Goal: Navigation & Orientation: Find specific page/section

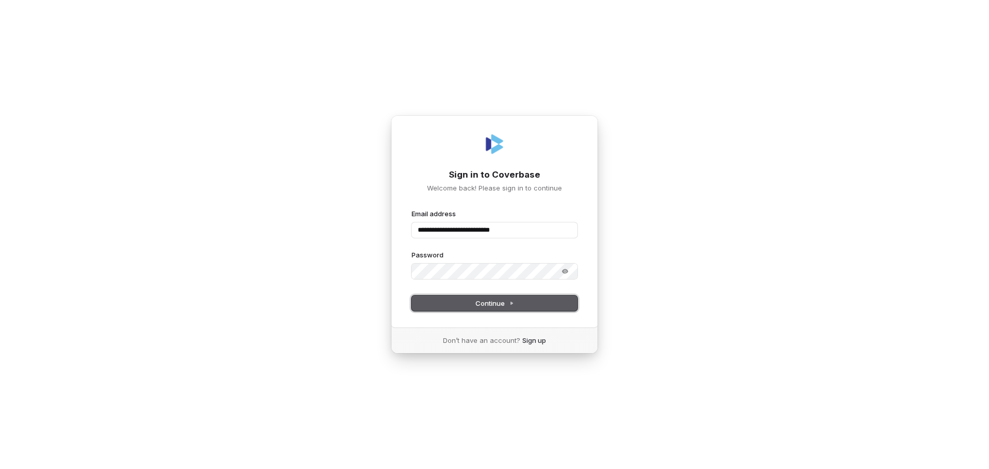
click at [481, 305] on span "Continue" at bounding box center [495, 303] width 39 height 9
type input "**********"
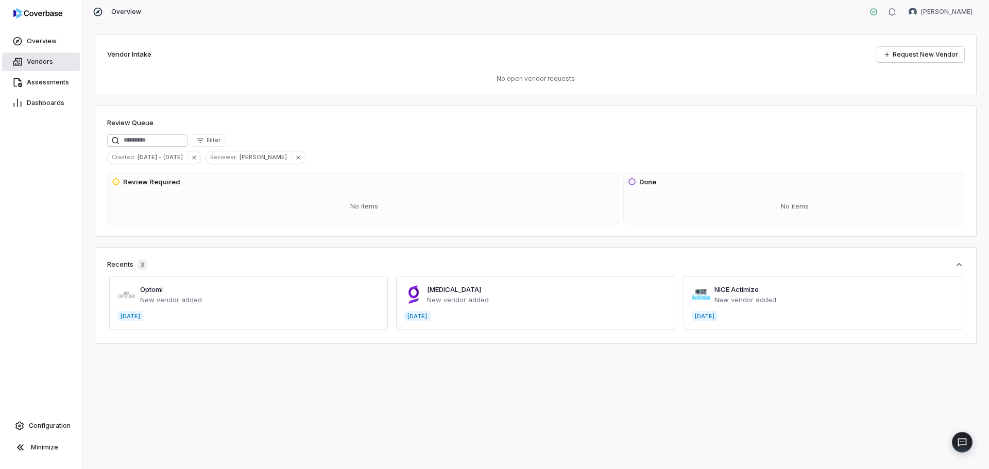
click at [36, 57] on link "Vendors" at bounding box center [41, 62] width 78 height 19
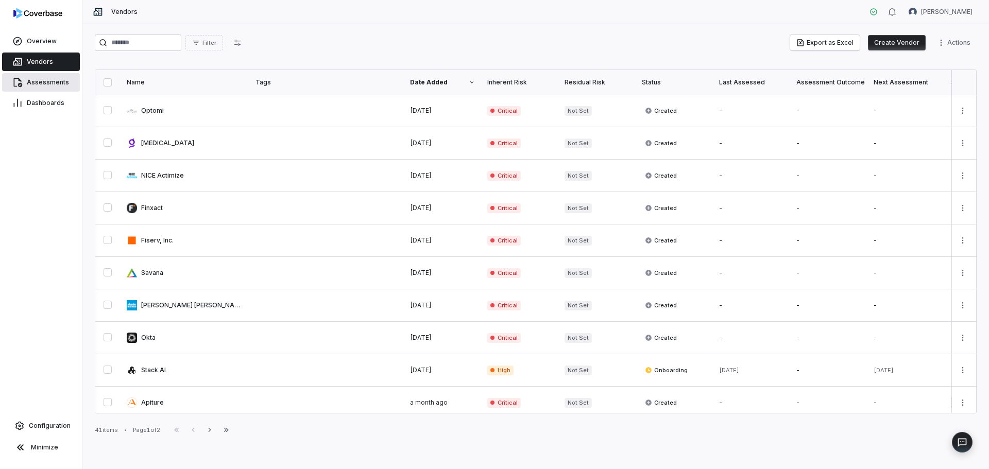
click at [46, 77] on link "Assessments" at bounding box center [41, 82] width 78 height 19
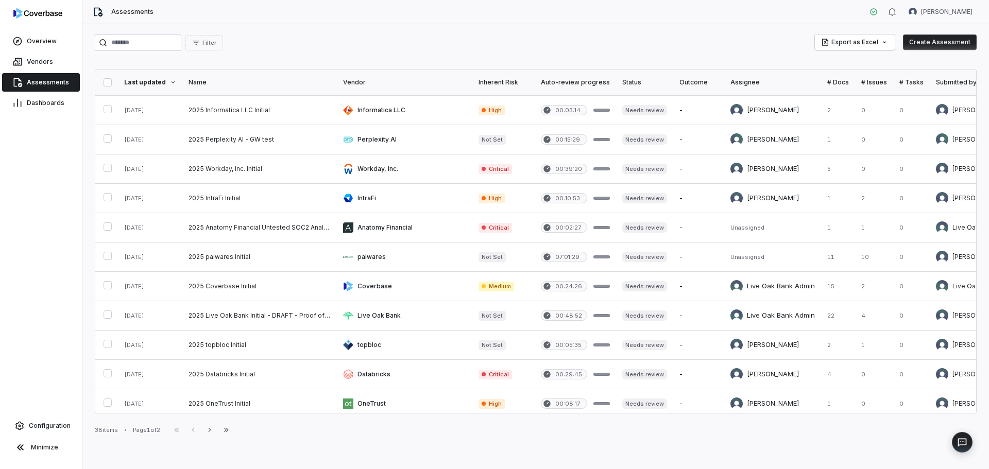
scroll to position [381, 0]
click at [497, 77] on th "Inherent Risk" at bounding box center [504, 82] width 62 height 25
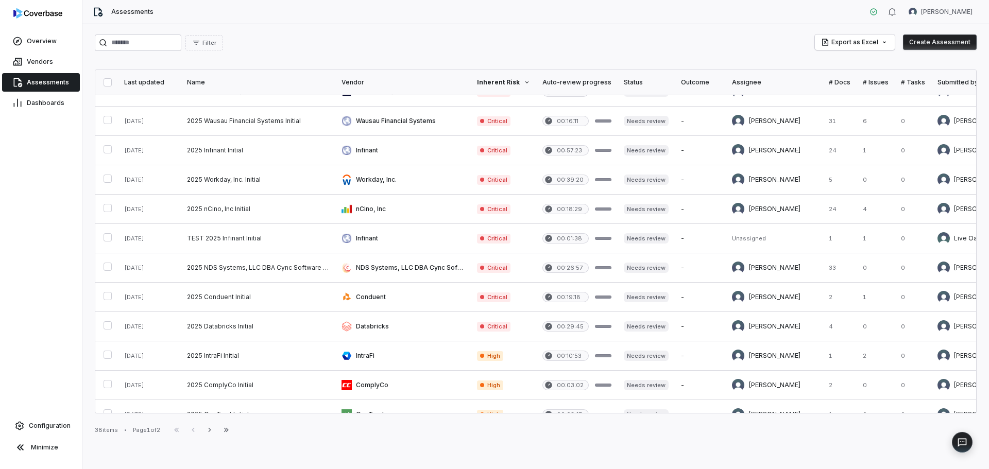
scroll to position [0, 0]
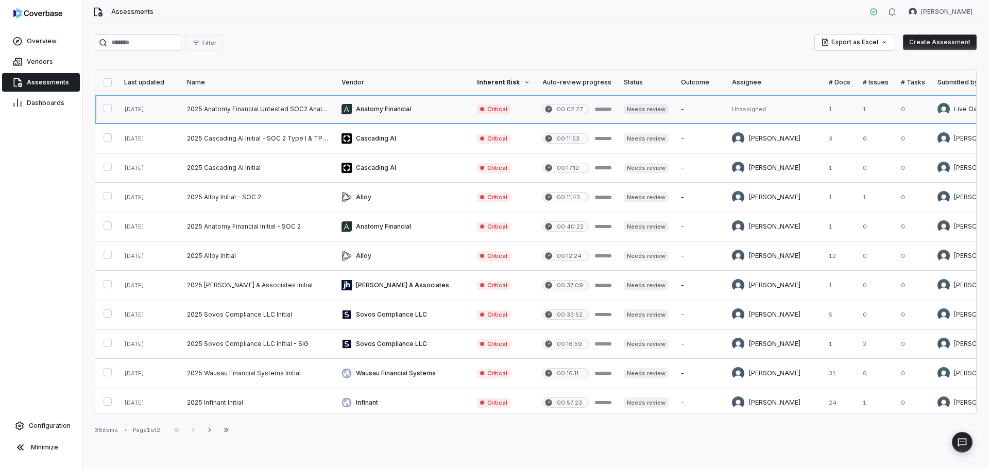
click at [641, 107] on link at bounding box center [646, 109] width 57 height 29
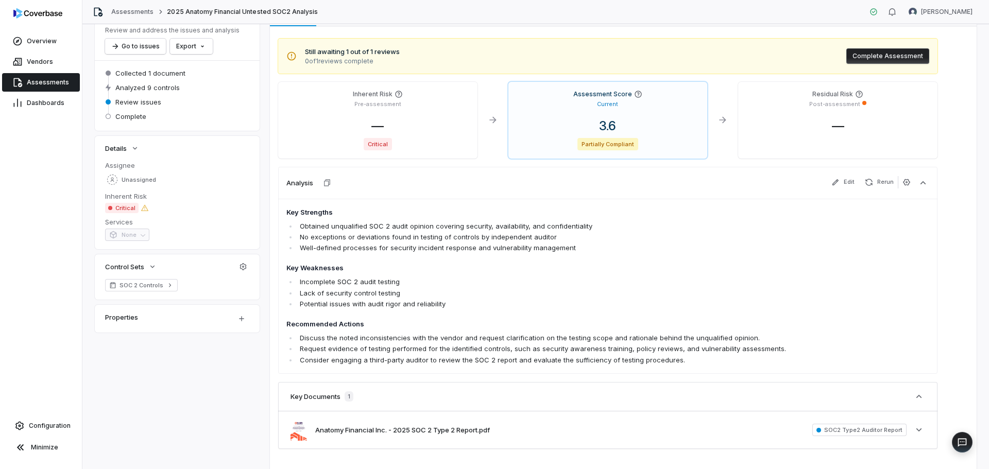
scroll to position [118, 0]
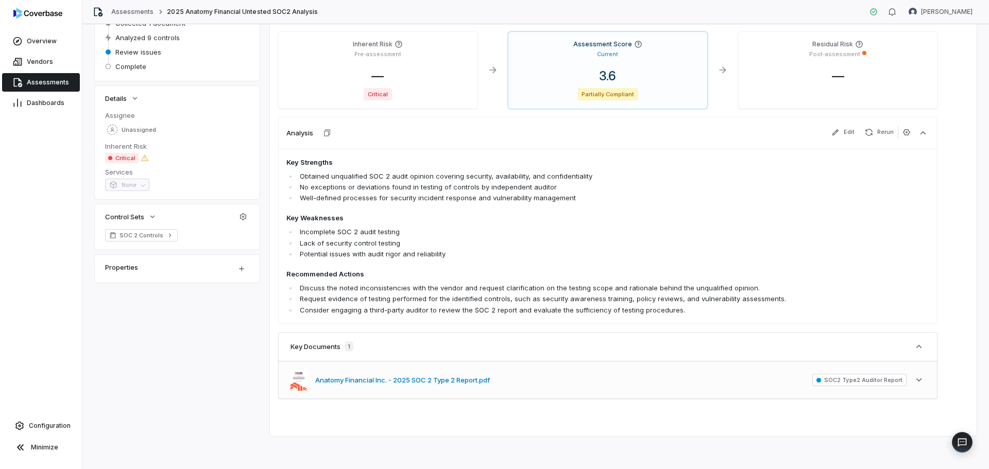
click at [420, 382] on button "Anatomy Financial Inc. - 2025 SOC 2 Type 2 Report.pdf" at bounding box center [402, 381] width 175 height 10
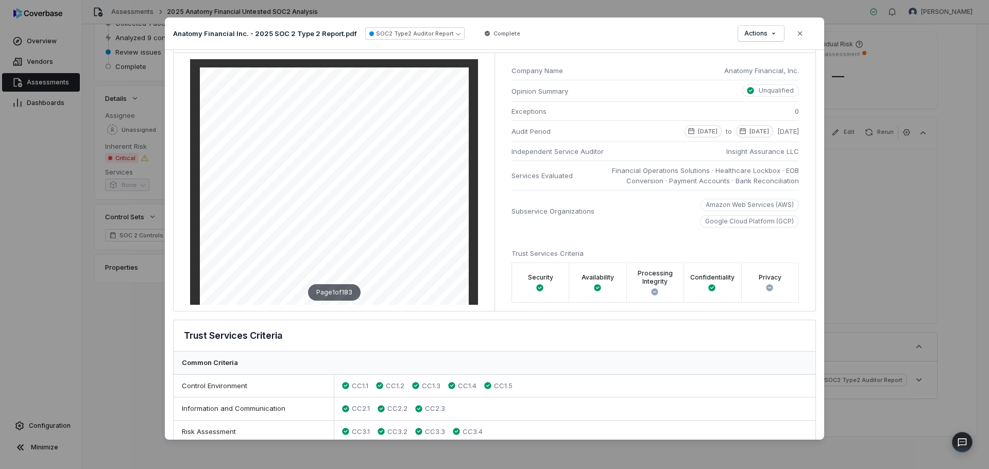
scroll to position [0, 0]
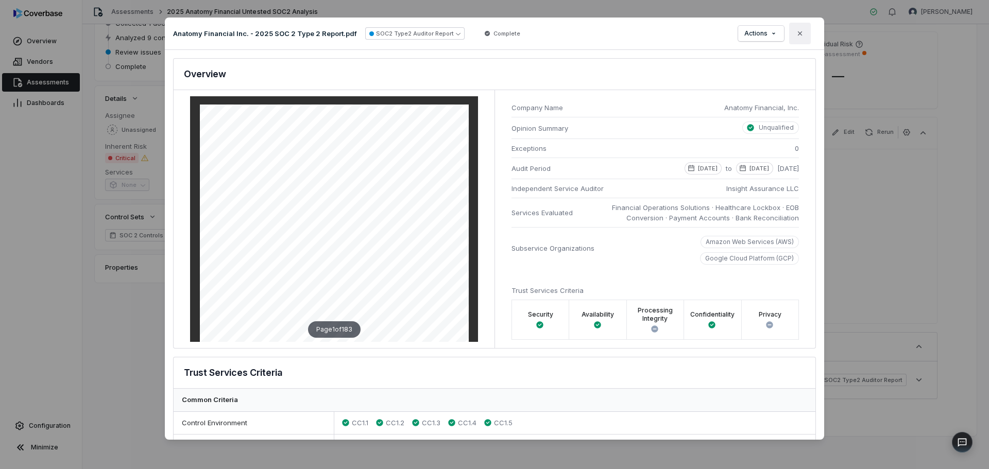
click at [796, 37] on button "Close" at bounding box center [800, 34] width 22 height 22
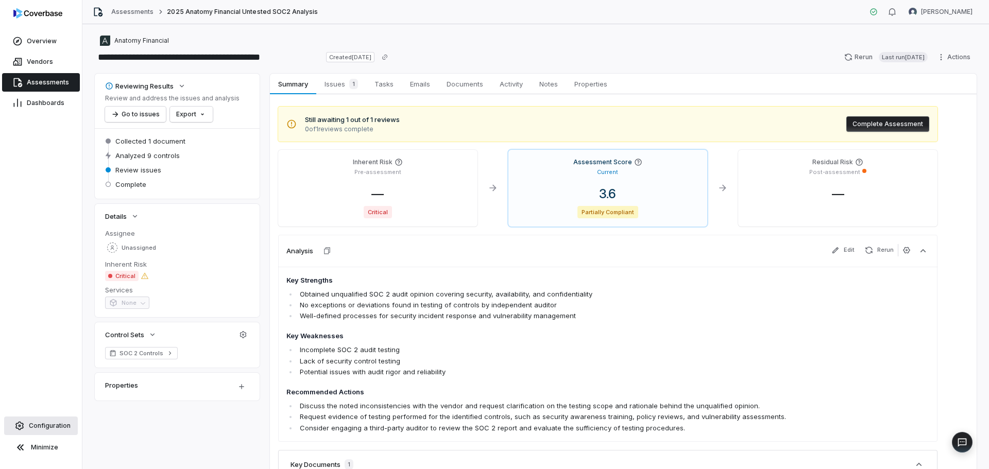
click at [49, 427] on span "Configuration" at bounding box center [50, 426] width 42 height 8
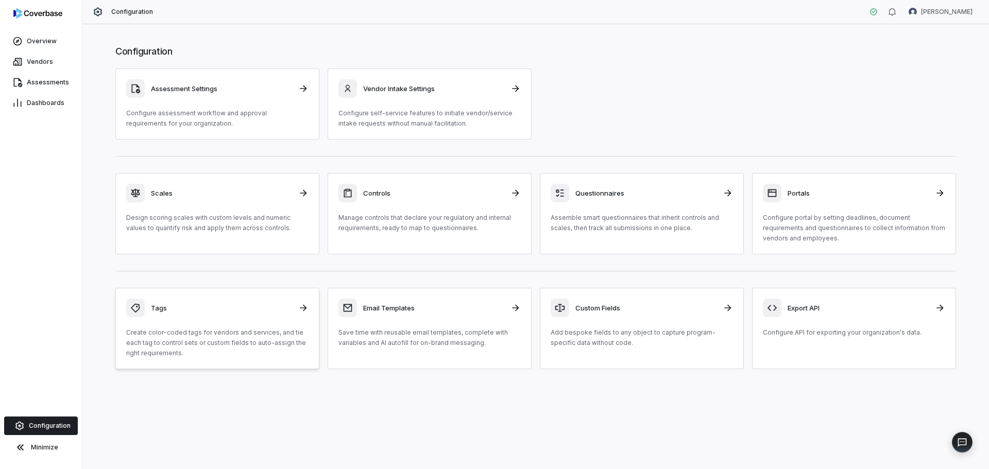
click at [156, 310] on h3 "Tags" at bounding box center [221, 308] width 141 height 9
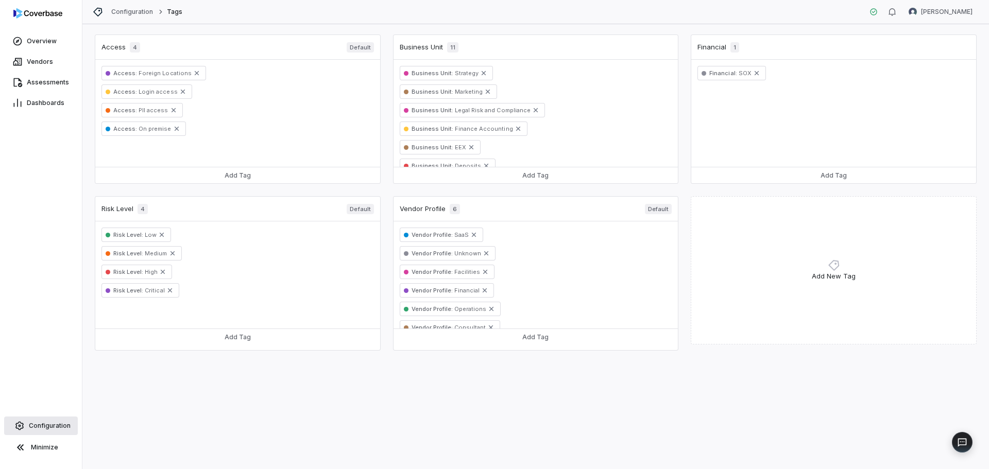
click at [49, 425] on span "Configuration" at bounding box center [50, 426] width 42 height 8
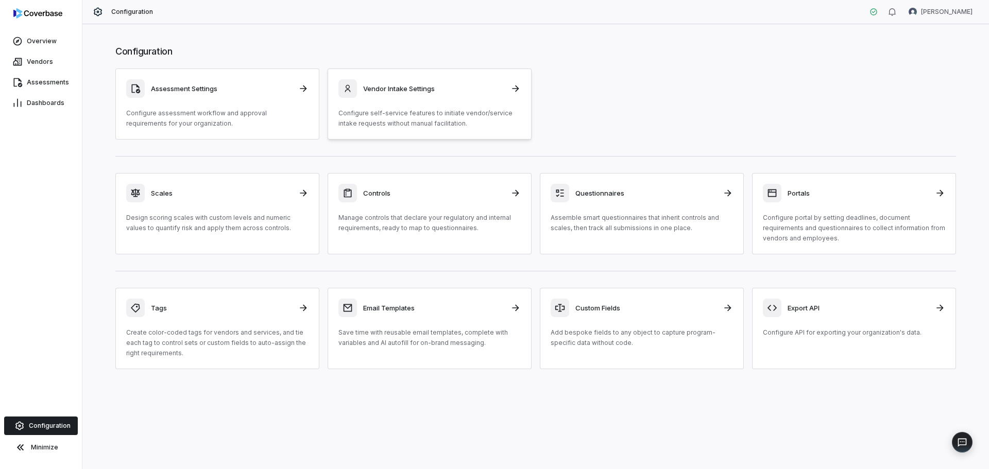
click at [398, 88] on h3 "Vendor Intake Settings" at bounding box center [433, 88] width 141 height 9
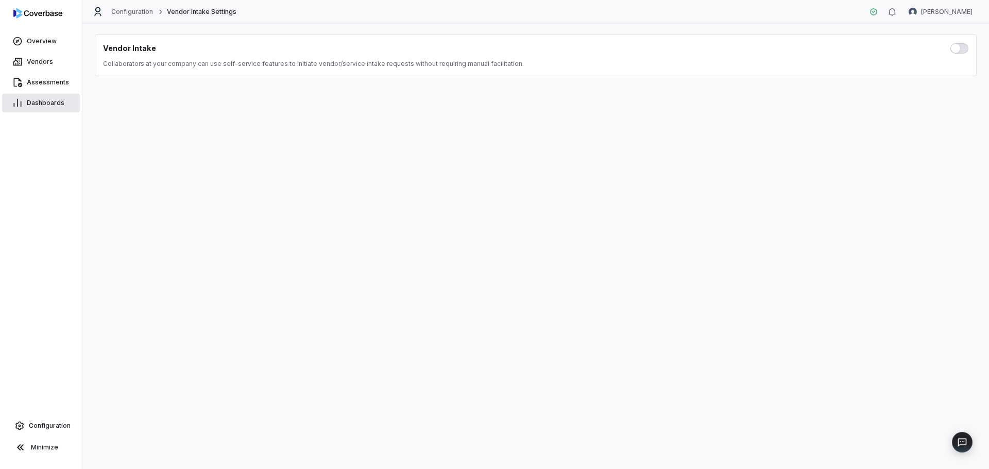
click at [43, 108] on link "Dashboards" at bounding box center [41, 103] width 78 height 19
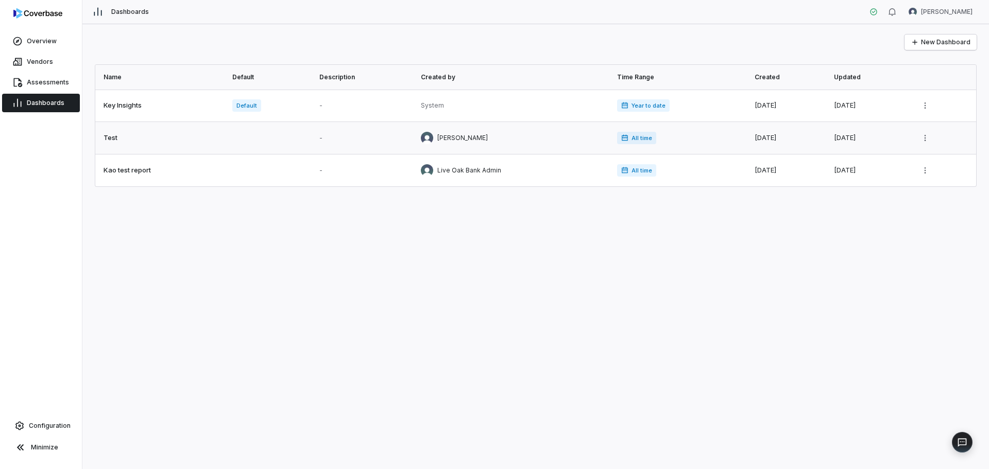
click at [420, 135] on link at bounding box center [513, 138] width 196 height 32
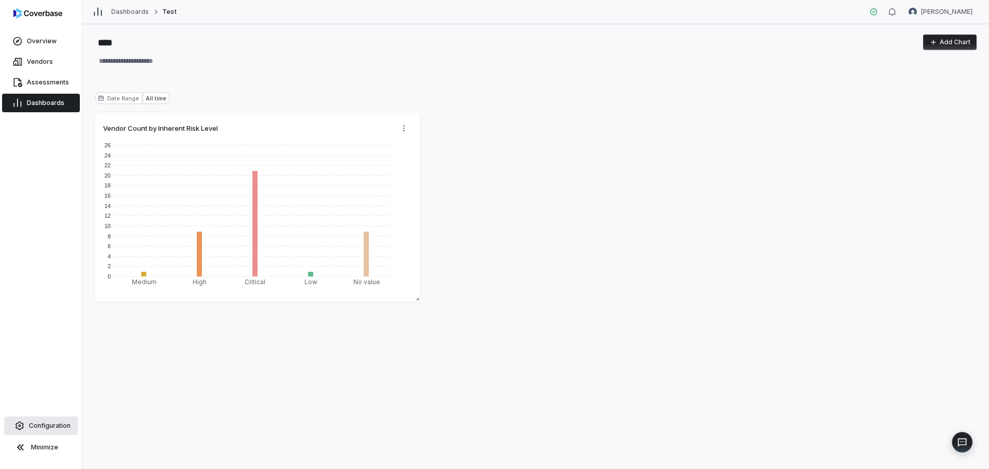
type textarea "*"
click at [37, 44] on span "Overview" at bounding box center [42, 41] width 30 height 8
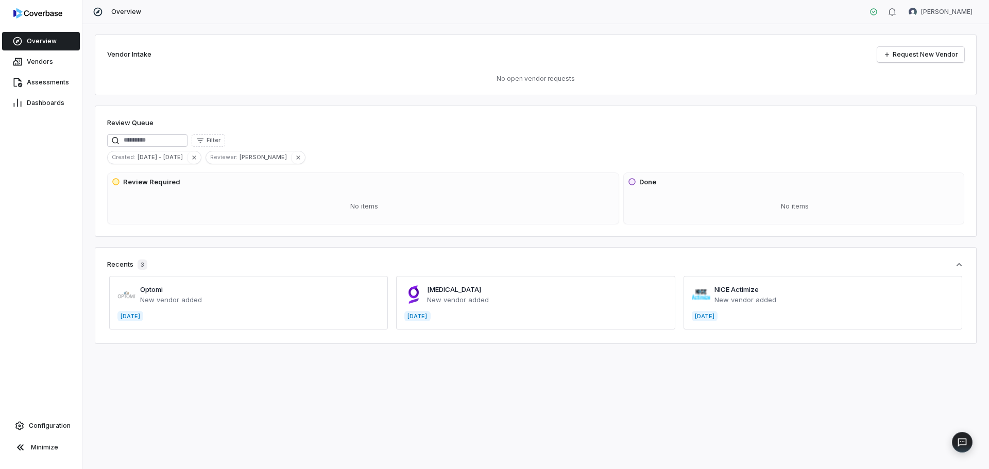
click at [160, 298] on span at bounding box center [248, 303] width 279 height 54
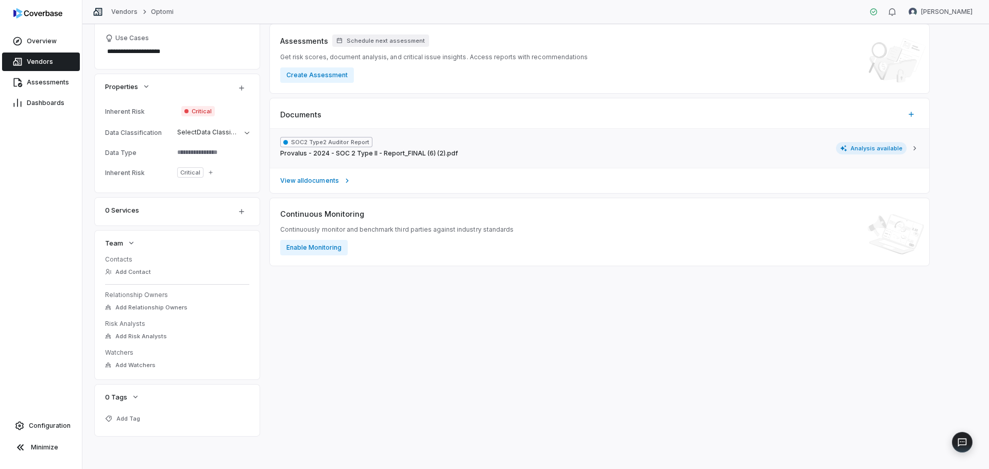
scroll to position [199, 0]
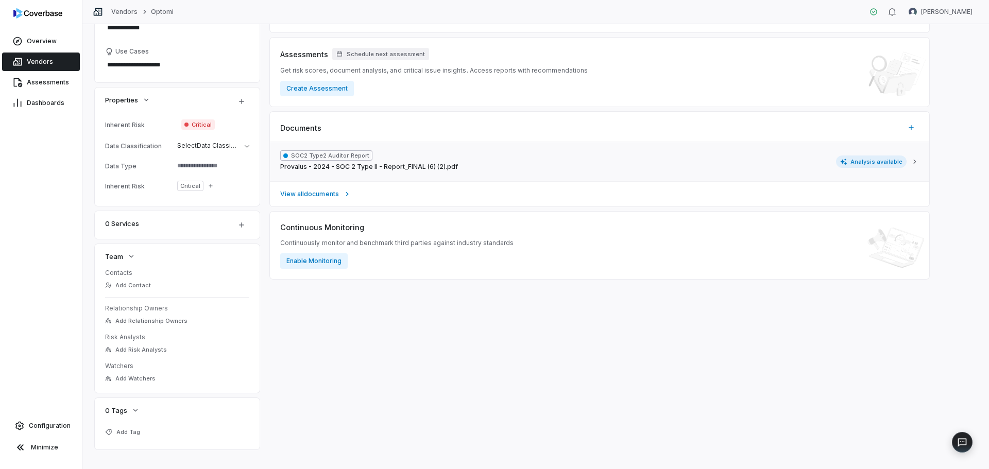
click at [907, 150] on button "SOC2 Type2 Auditor Report Provalus - 2024 - SOC 2 Type II - Report_FINAL (6) (2…" at bounding box center [600, 161] width 660 height 39
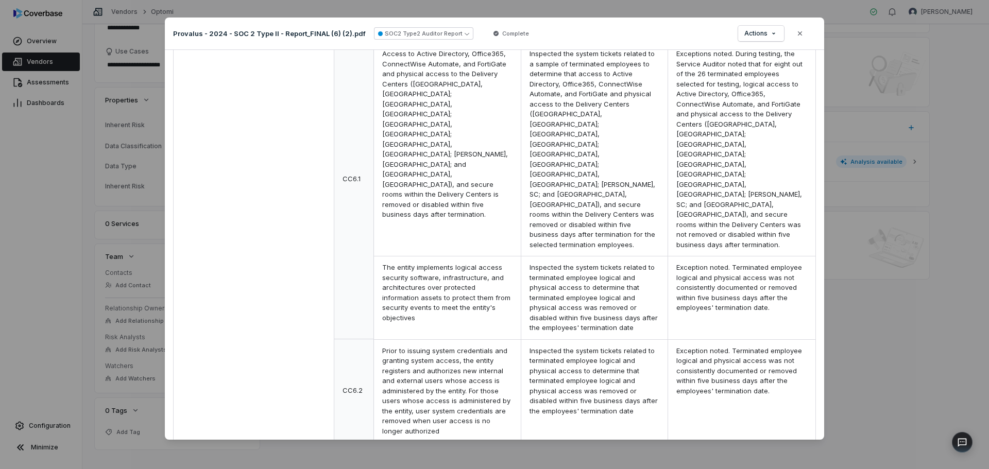
scroll to position [1131, 0]
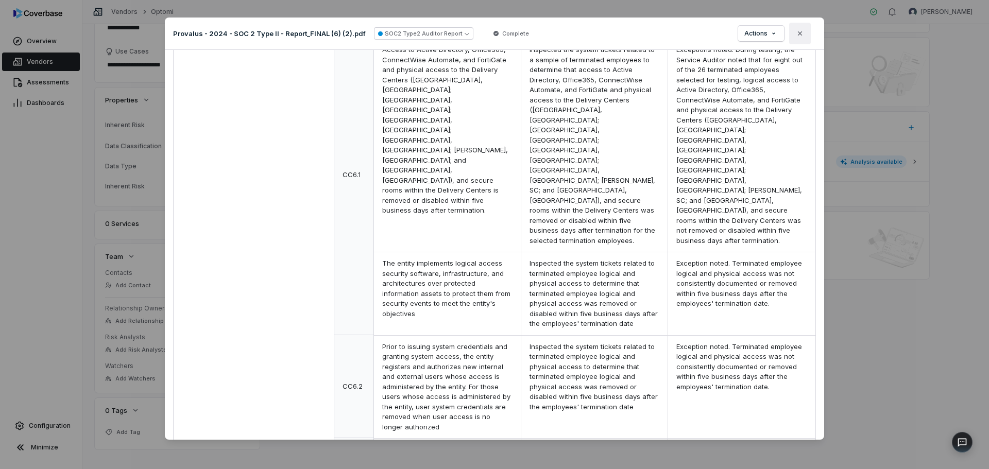
click at [796, 35] on button "Close" at bounding box center [800, 34] width 22 height 22
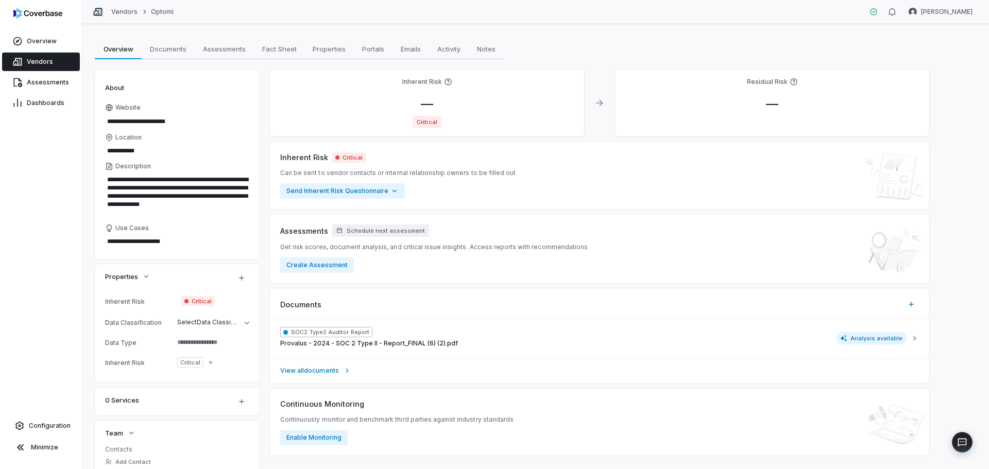
scroll to position [0, 0]
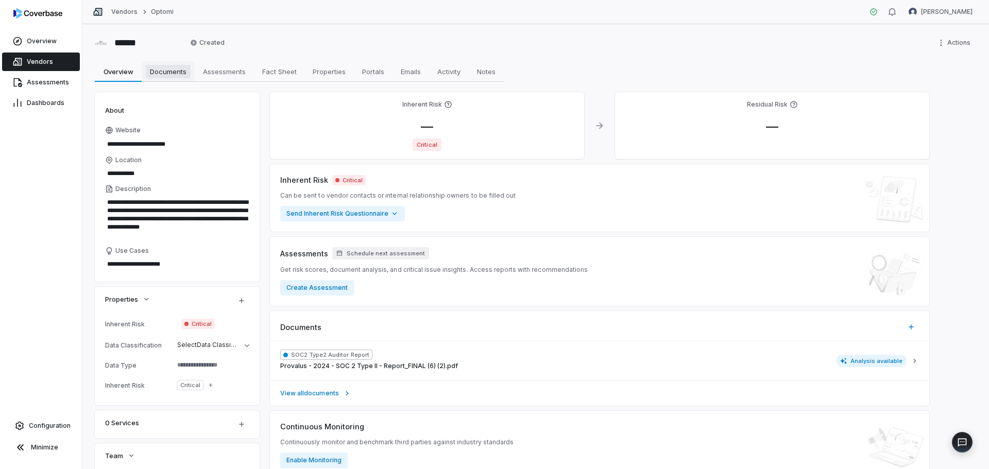
click at [170, 76] on span "Documents" at bounding box center [168, 71] width 45 height 13
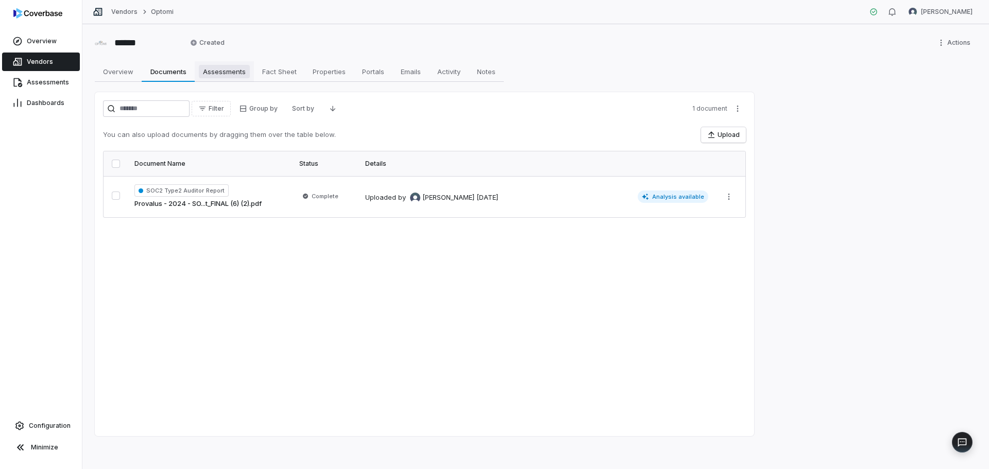
click at [225, 69] on span "Assessments" at bounding box center [224, 71] width 51 height 13
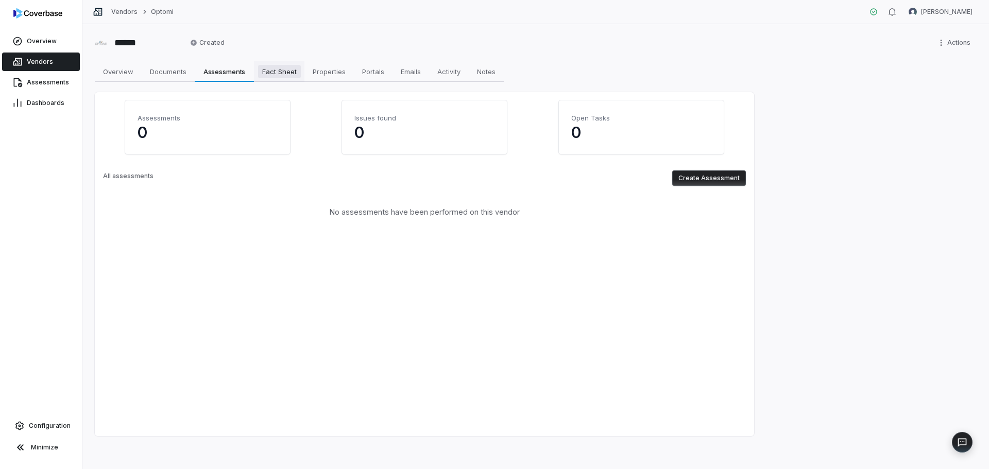
click at [266, 73] on span "Fact Sheet" at bounding box center [279, 71] width 43 height 13
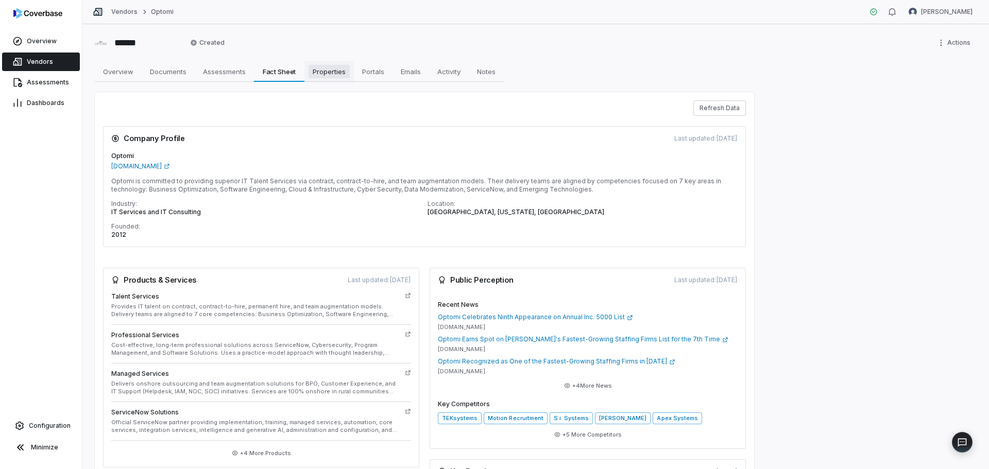
click at [322, 72] on span "Properties" at bounding box center [329, 71] width 41 height 13
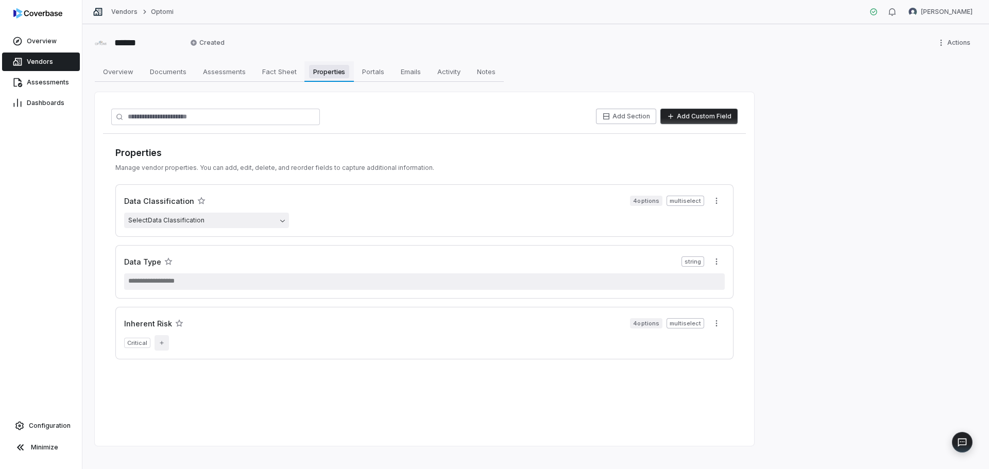
click at [322, 72] on span "Properties" at bounding box center [329, 71] width 41 height 13
click at [366, 74] on span "Portals" at bounding box center [373, 71] width 30 height 13
type textarea "*"
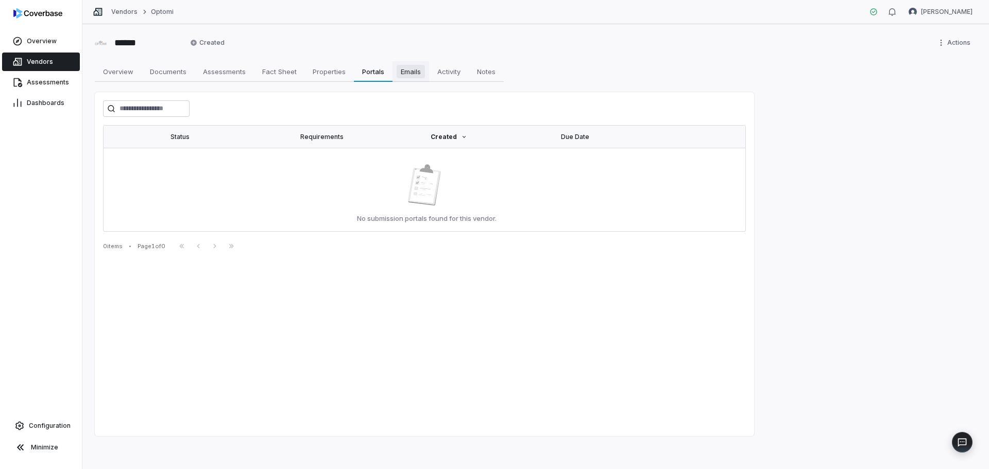
click at [407, 70] on span "Emails" at bounding box center [411, 71] width 28 height 13
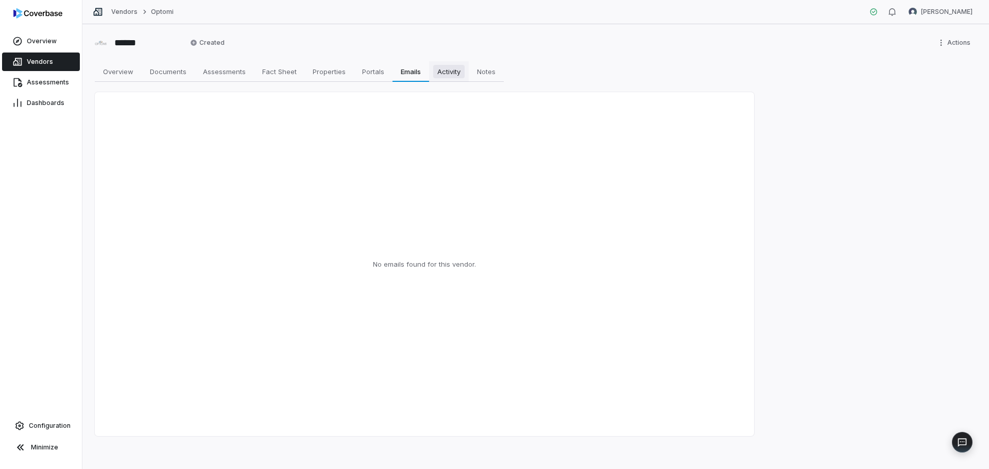
click at [450, 73] on span "Activity" at bounding box center [448, 71] width 31 height 13
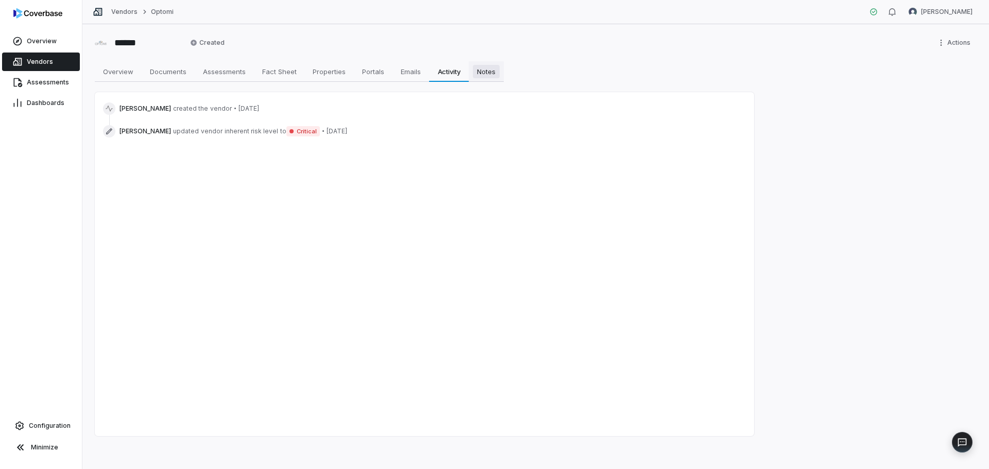
click at [489, 71] on span "Notes" at bounding box center [486, 71] width 27 height 13
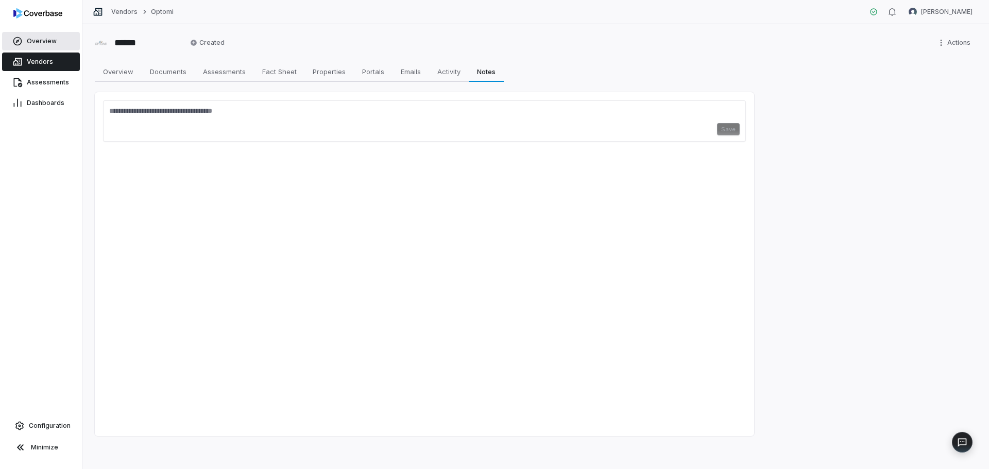
click at [34, 41] on span "Overview" at bounding box center [42, 41] width 30 height 8
